Goal: Information Seeking & Learning: Learn about a topic

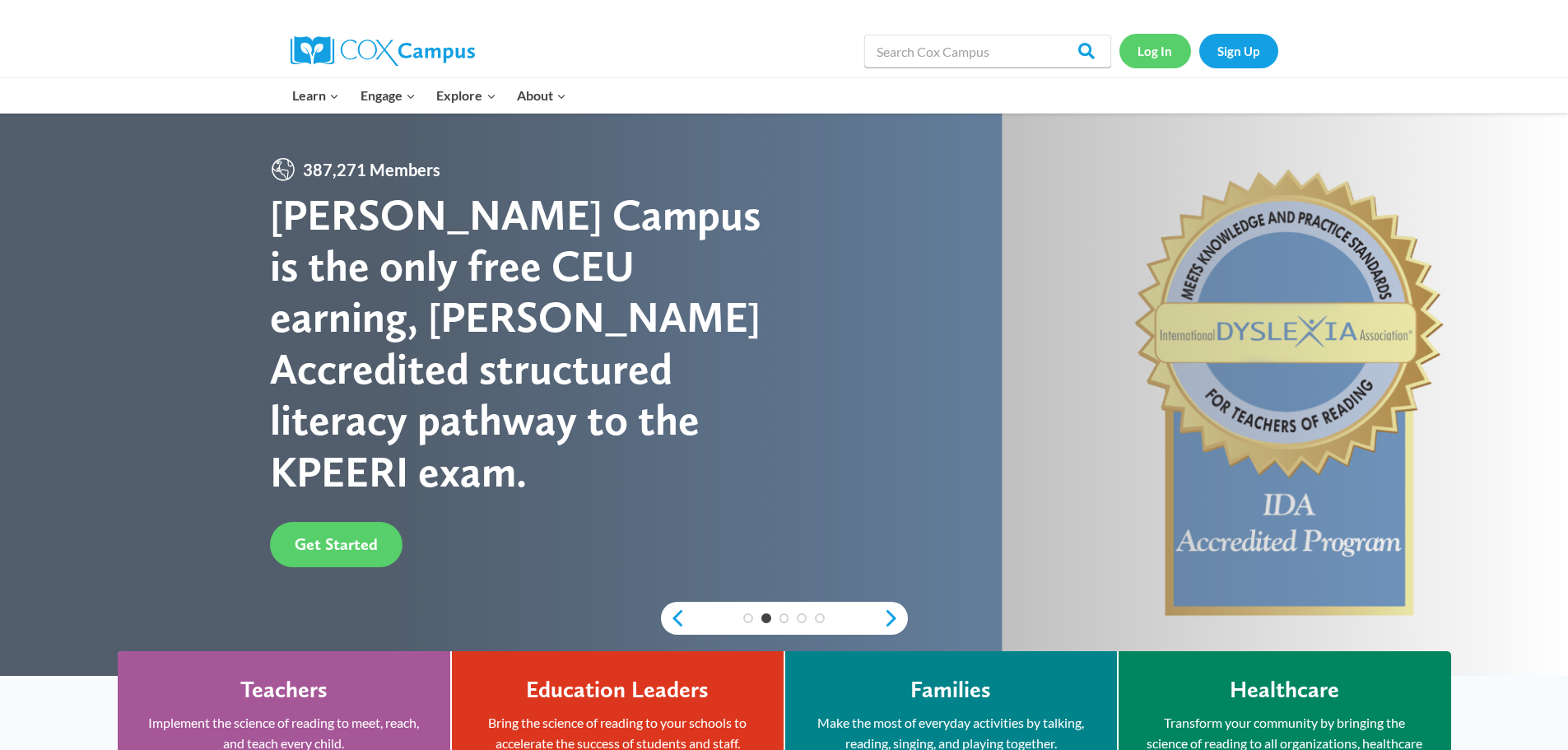
click at [1143, 56] on link "Log In" at bounding box center [1155, 50] width 72 height 33
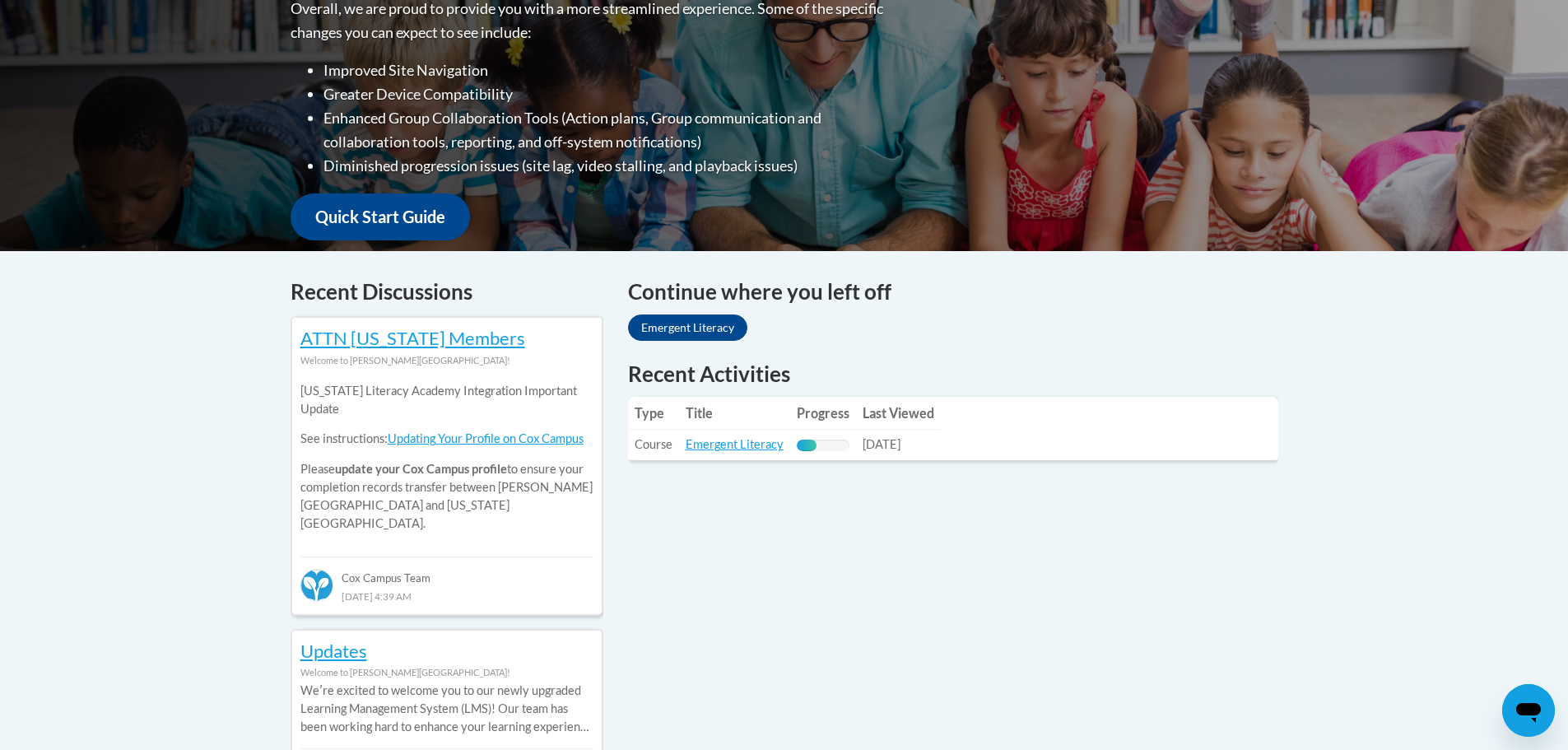
scroll to position [494, 0]
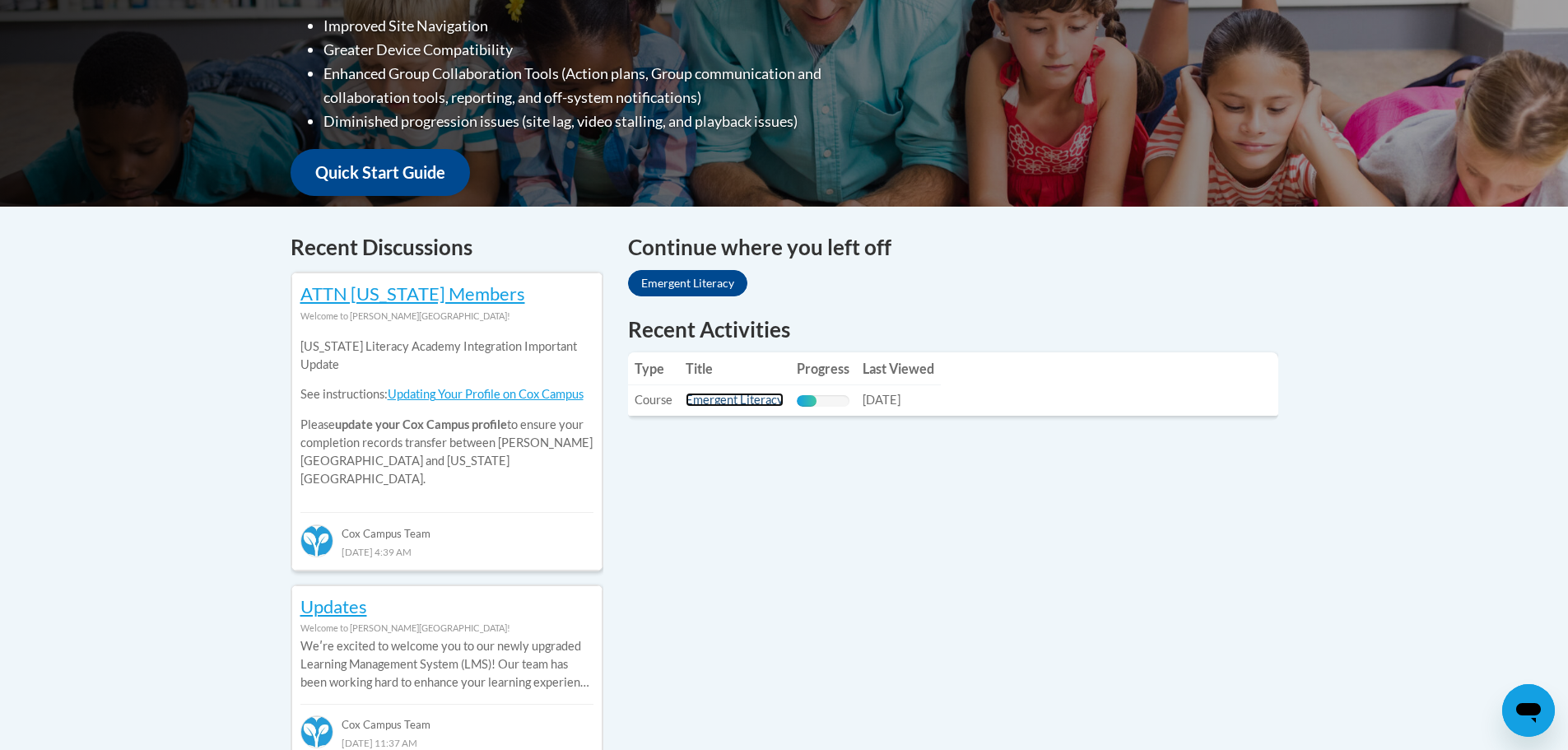
click at [735, 394] on link "Emergent Literacy" at bounding box center [734, 399] width 98 height 14
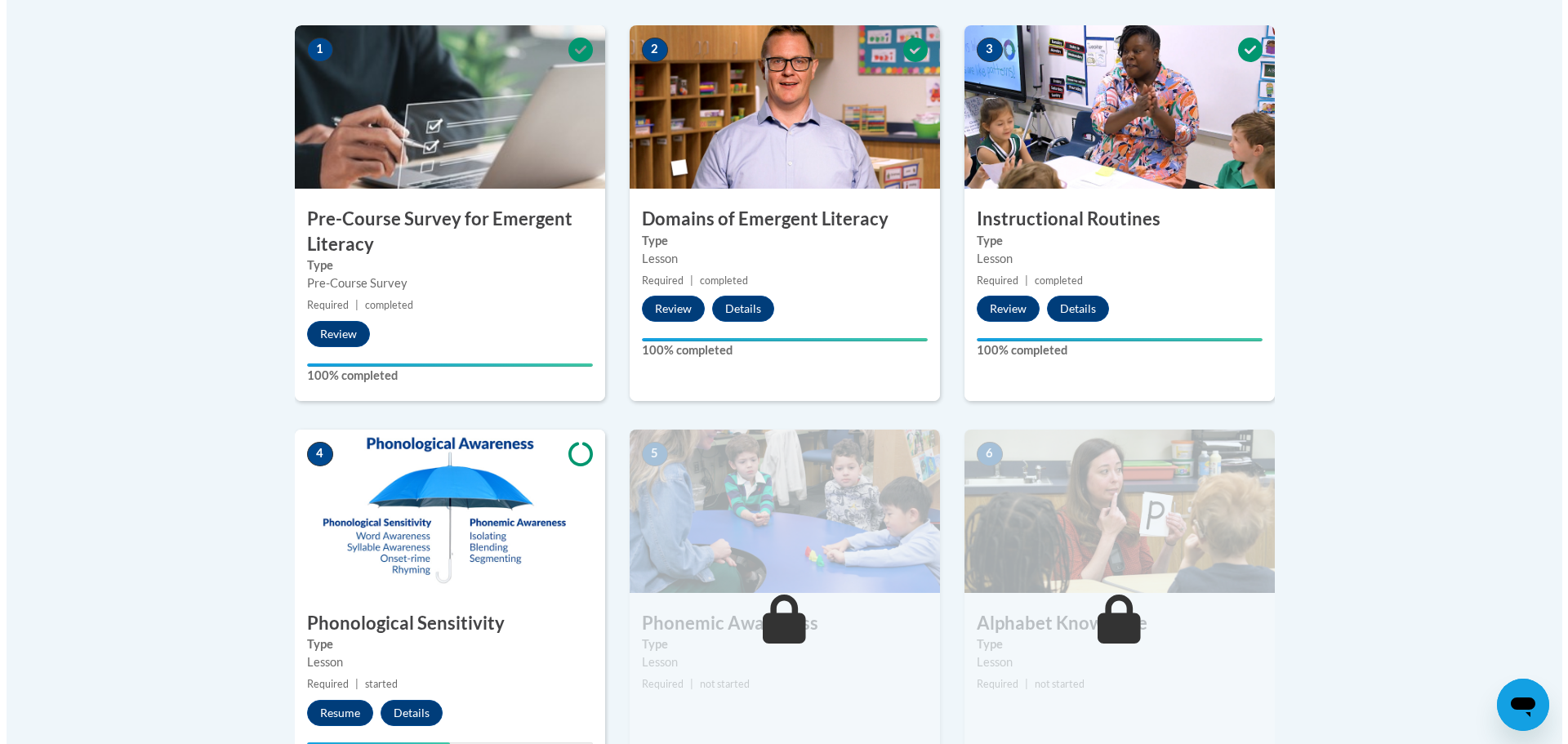
scroll to position [571, 0]
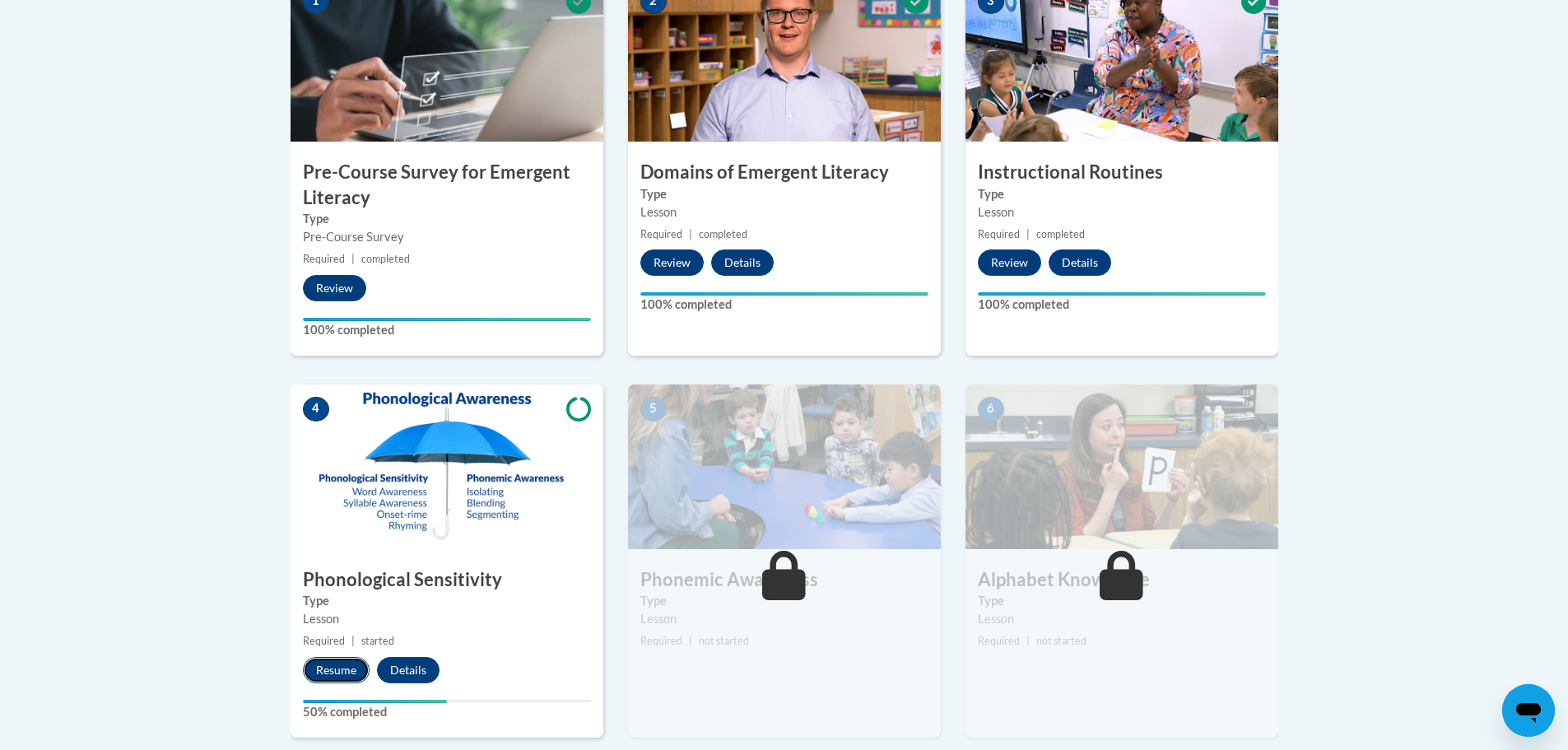
click at [342, 668] on button "Resume" at bounding box center [336, 670] width 67 height 27
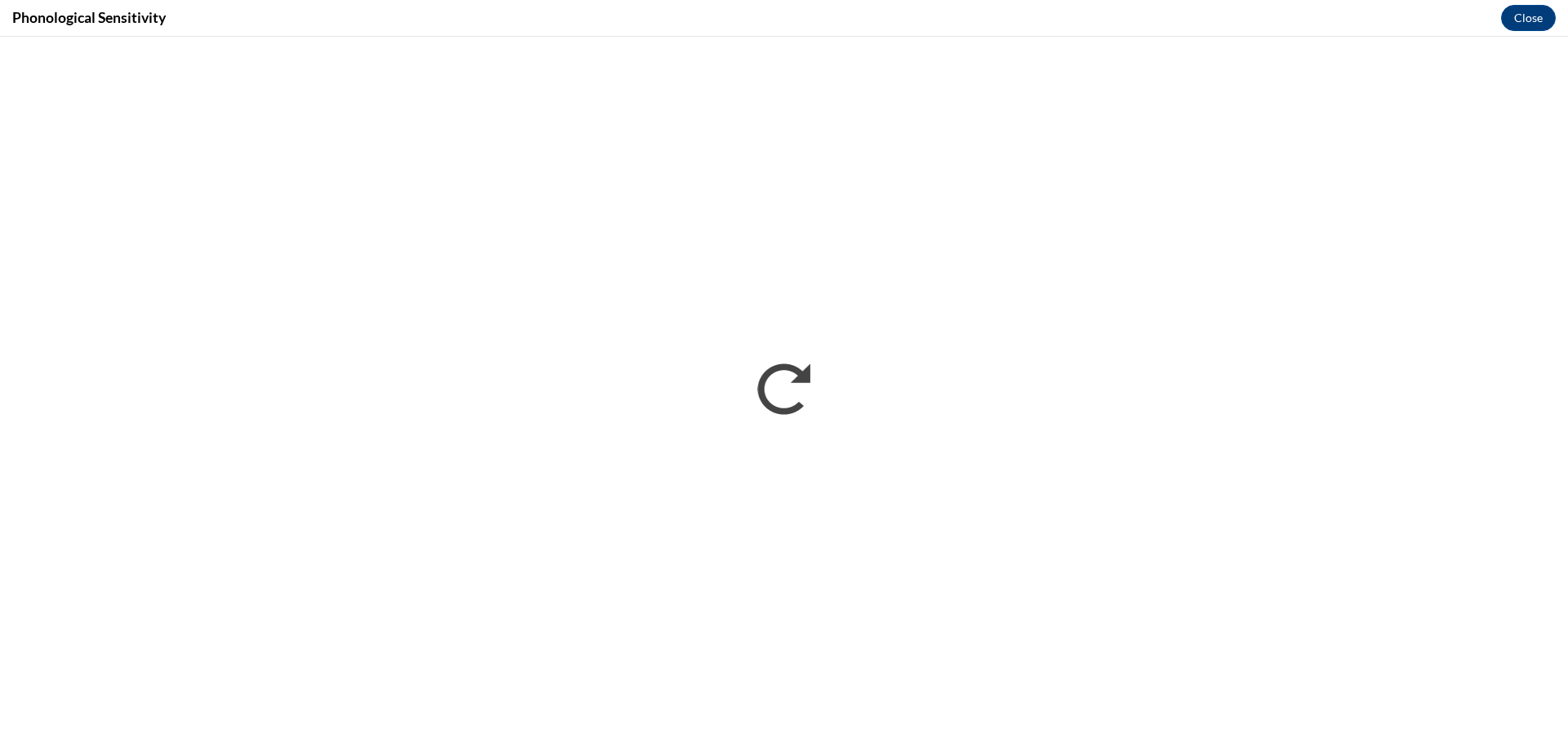
scroll to position [0, 0]
